Goal: Check status: Check status

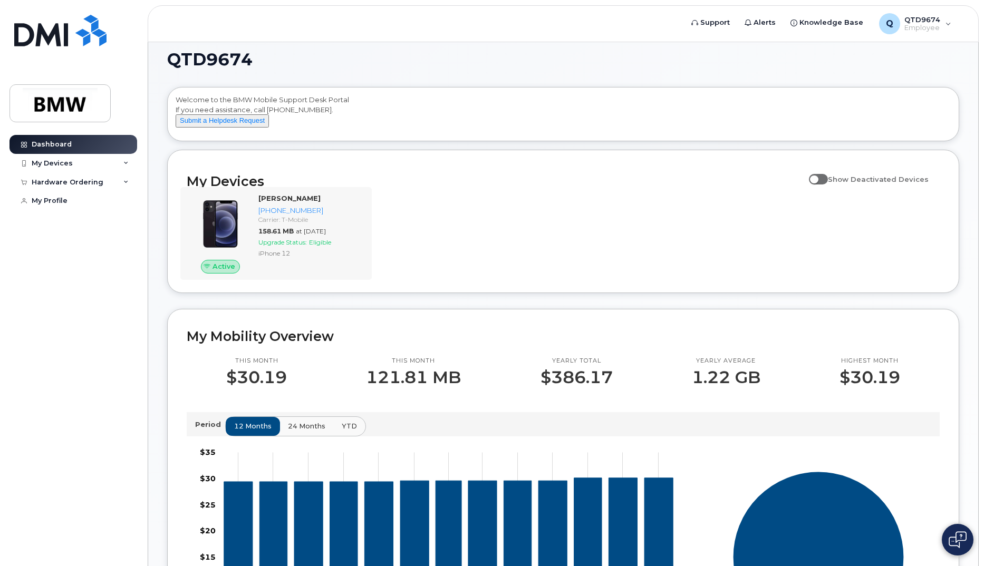
scroll to position [13, 0]
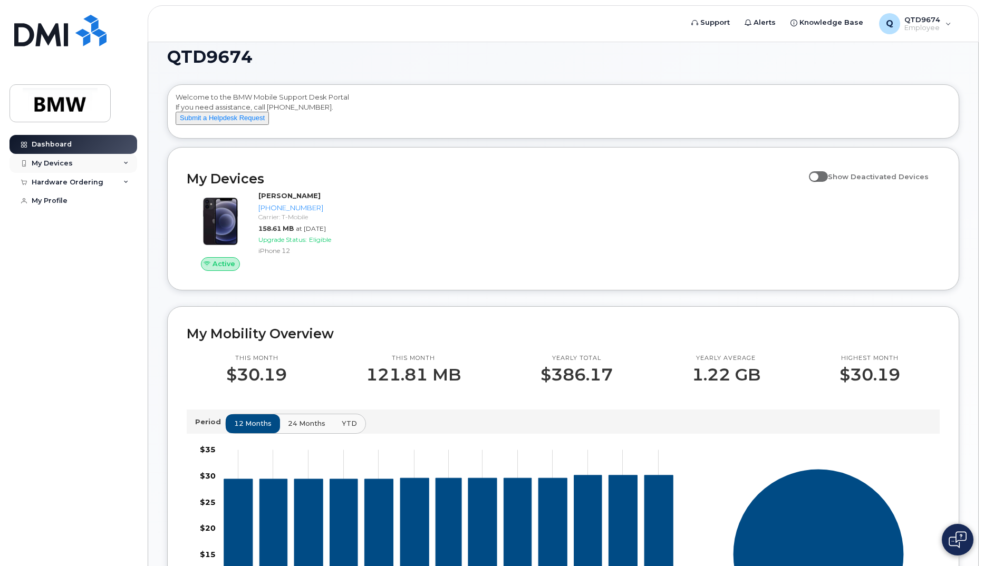
click at [81, 161] on div "My Devices" at bounding box center [73, 163] width 128 height 19
click at [65, 244] on div "Hardware Ordering" at bounding box center [68, 239] width 72 height 8
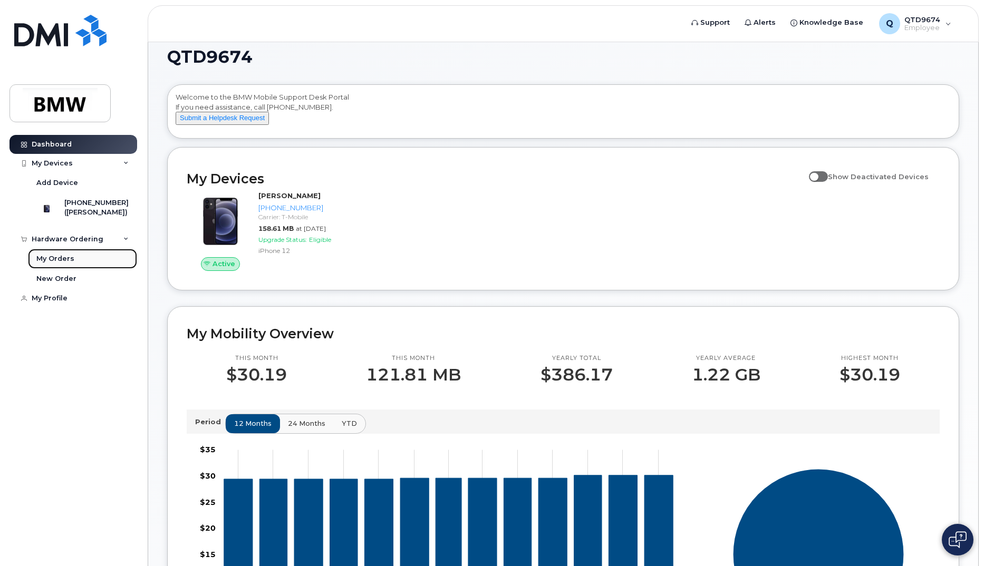
click at [66, 264] on div "My Orders" at bounding box center [55, 258] width 38 height 9
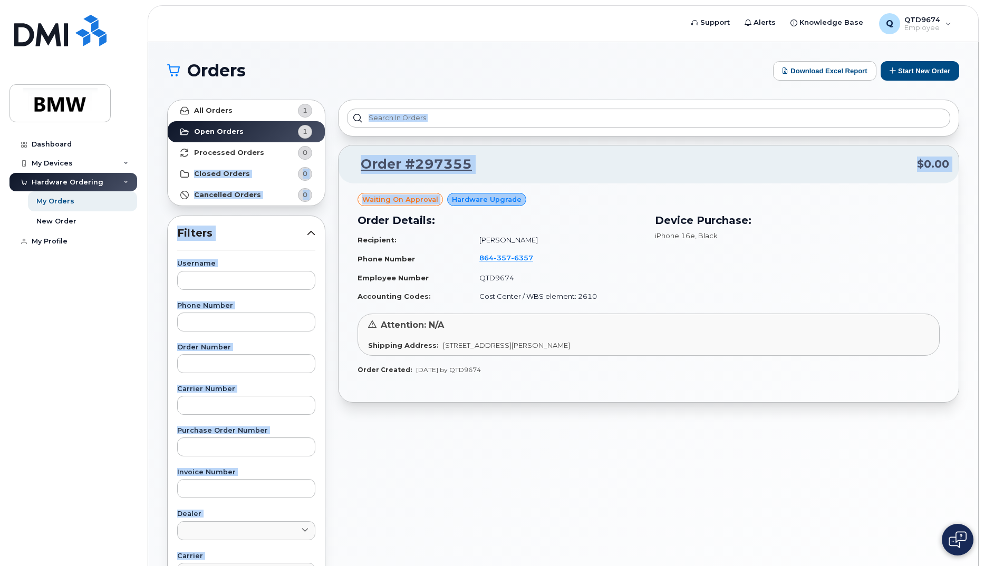
drag, startPoint x: 332, startPoint y: 274, endPoint x: 138, endPoint y: 168, distance: 221.6
click at [148, 168] on div "Support Alerts Knowledge Base Q QTD9674 Employee English Français Sign out Dash…" at bounding box center [563, 444] width 830 height 805
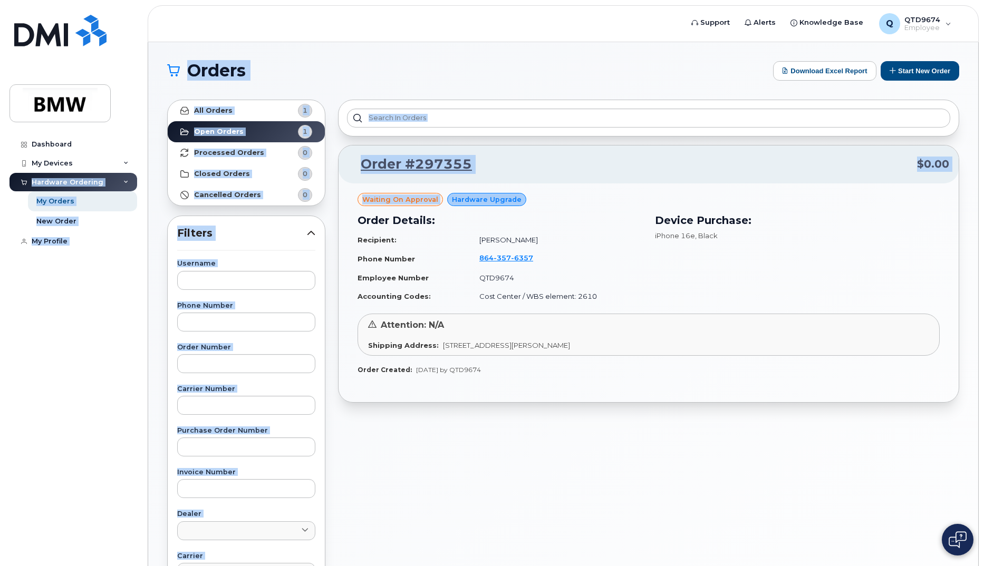
click at [336, 278] on div "Order #297355 $0.00 Waiting On Approval Hardware Upgrade Order Details: Recipie…" at bounding box center [649, 463] width 634 height 741
